Goal: Task Accomplishment & Management: Complete application form

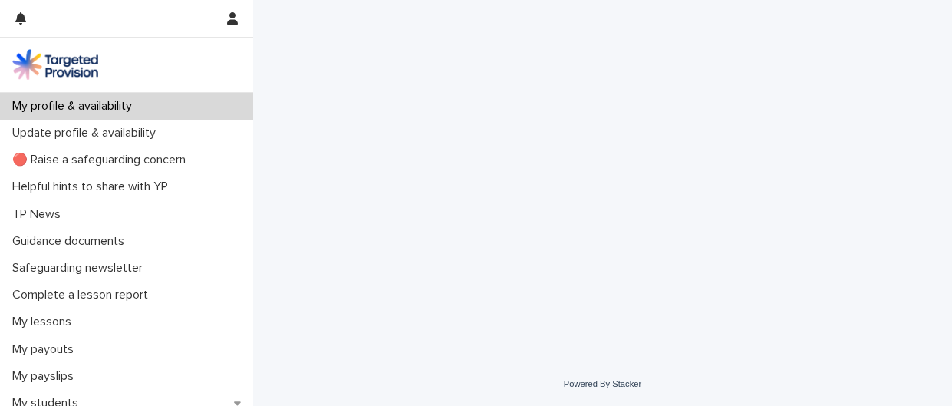
scroll to position [100, 0]
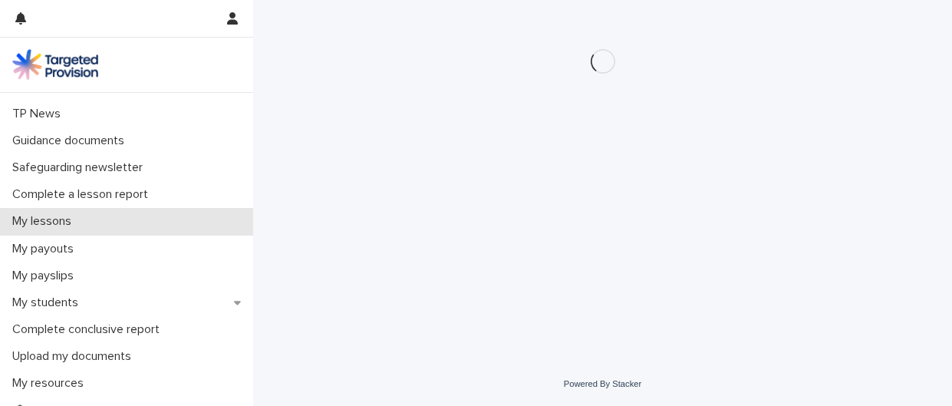
click at [71, 214] on p "My lessons" at bounding box center [44, 221] width 77 height 15
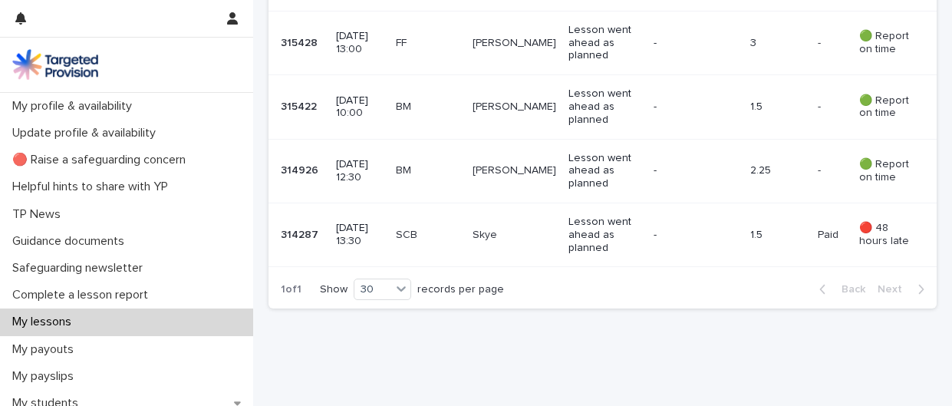
scroll to position [1131, 0]
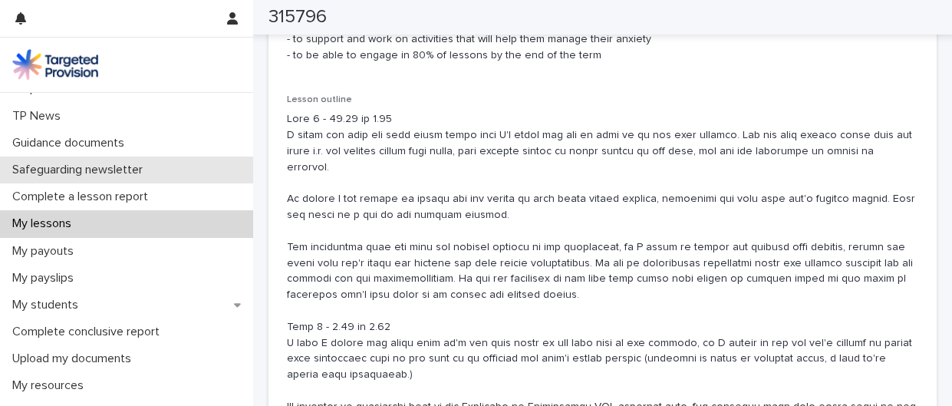
scroll to position [99, 0]
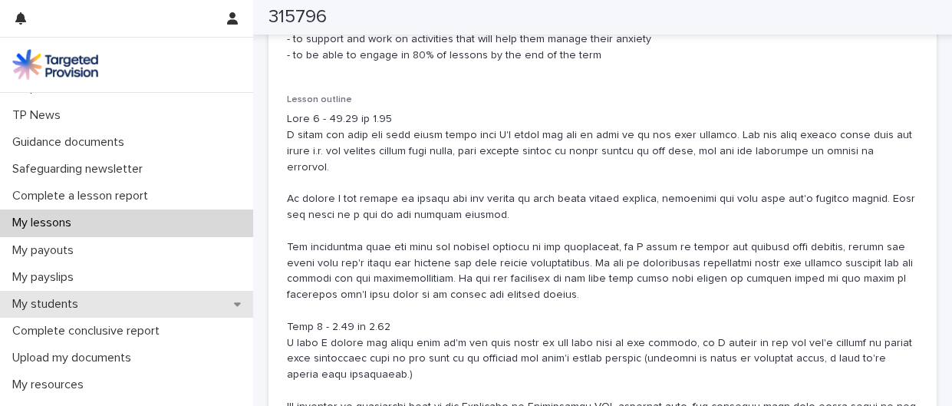
click at [81, 311] on p "My students" at bounding box center [48, 304] width 84 height 15
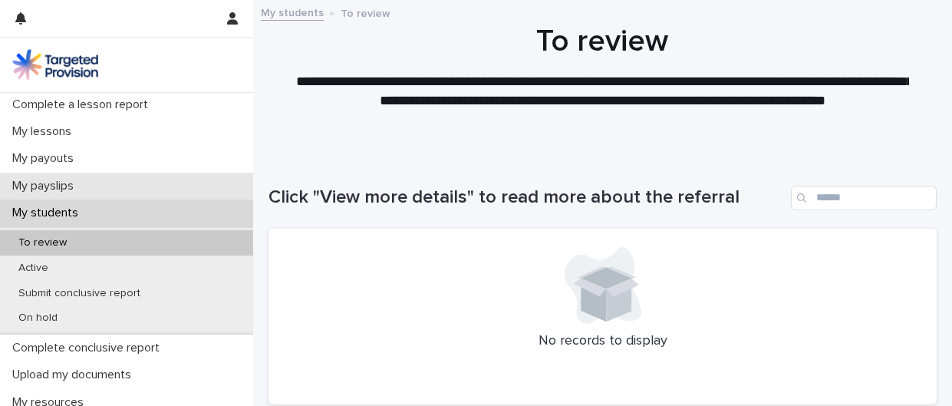
scroll to position [252, 0]
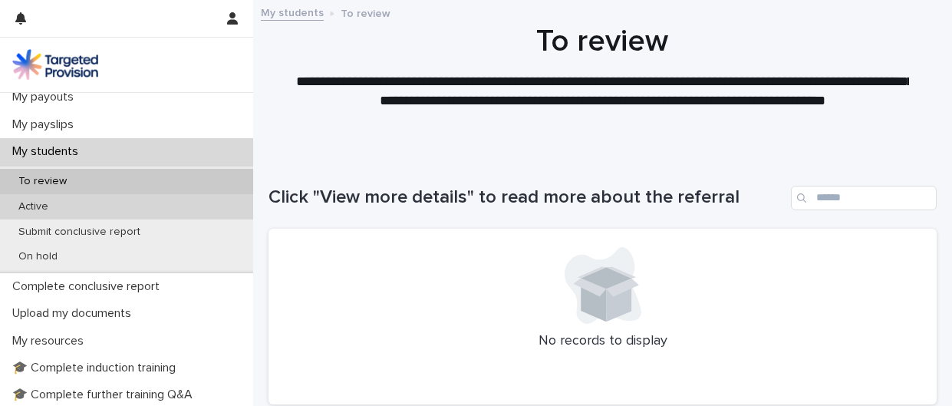
click at [61, 213] on p "Active" at bounding box center [33, 206] width 54 height 13
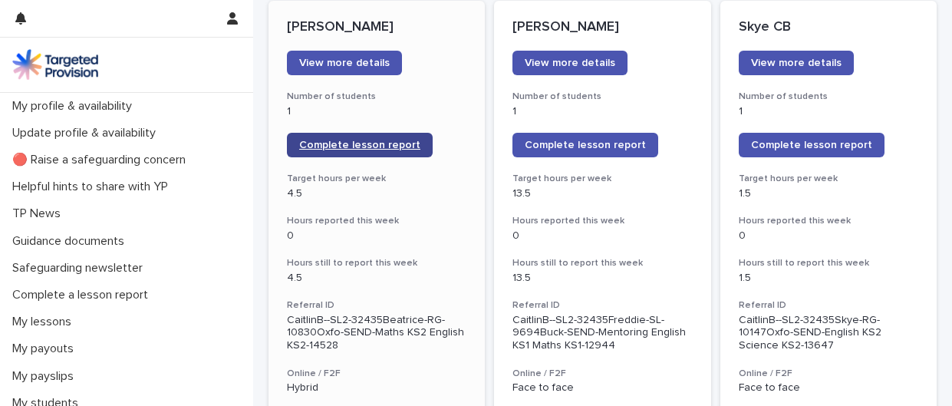
scroll to position [235, 0]
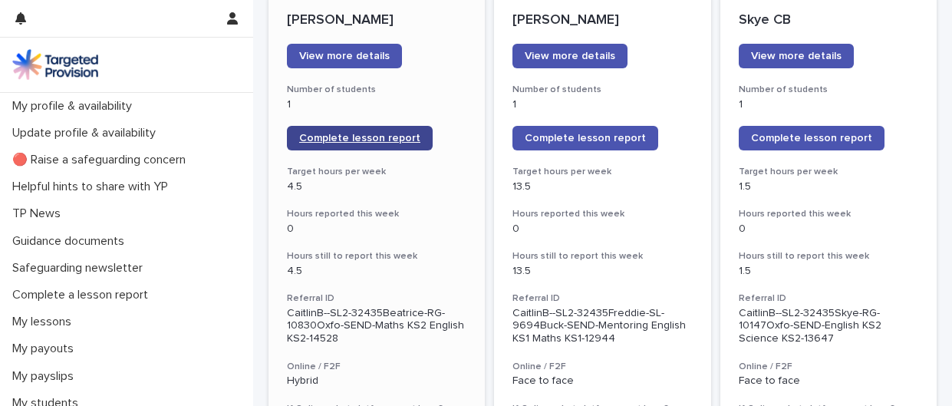
click at [403, 143] on span "Complete lesson report" at bounding box center [359, 138] width 121 height 11
click at [361, 143] on span "Complete lesson report" at bounding box center [359, 138] width 121 height 11
